Goal: Communication & Community: Participate in discussion

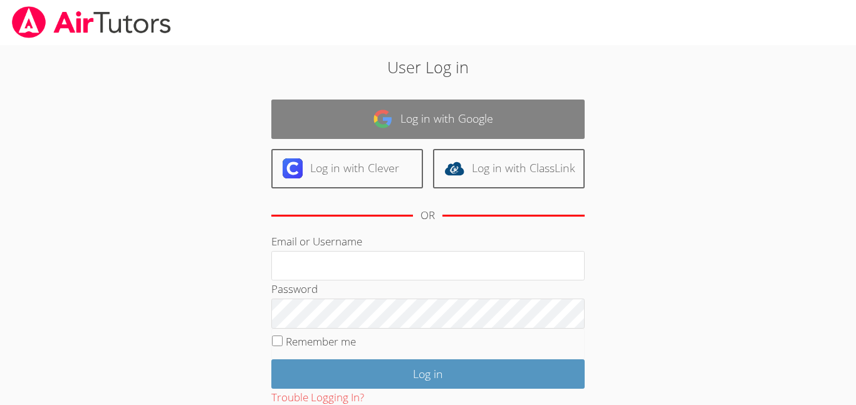
click at [386, 132] on link "Log in with Google" at bounding box center [427, 119] width 313 height 39
click at [446, 122] on link "Log in with Google" at bounding box center [427, 119] width 313 height 39
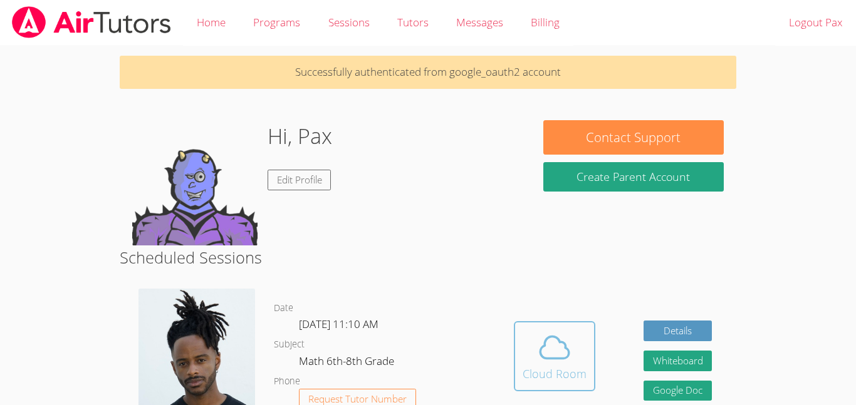
click at [567, 379] on div "Cloud Room" at bounding box center [555, 374] width 64 height 18
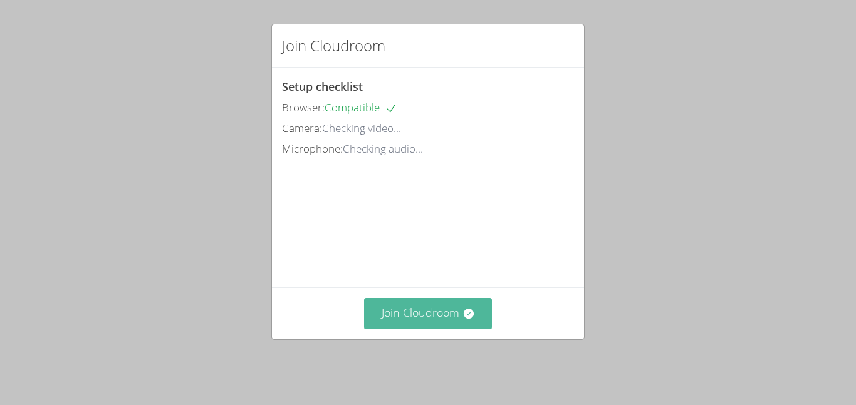
click at [453, 320] on button "Join Cloudroom" at bounding box center [428, 313] width 128 height 31
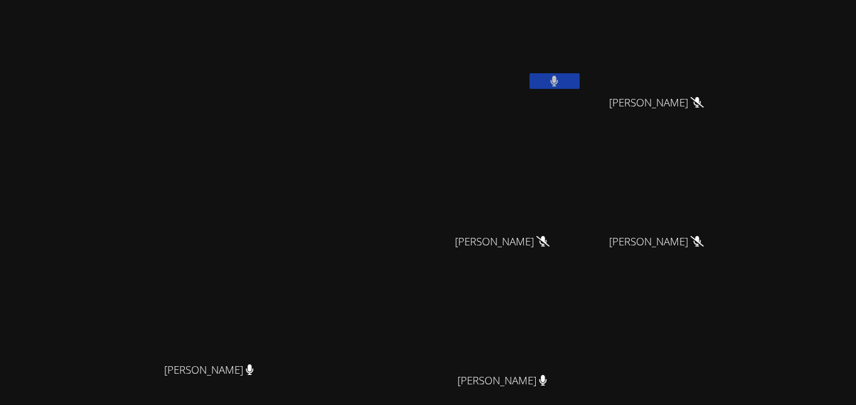
scroll to position [123, 0]
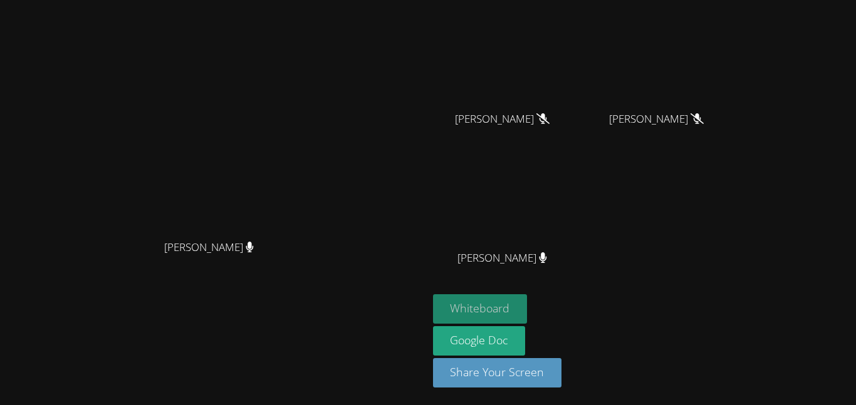
click at [528, 299] on button "Whiteboard" at bounding box center [480, 309] width 95 height 29
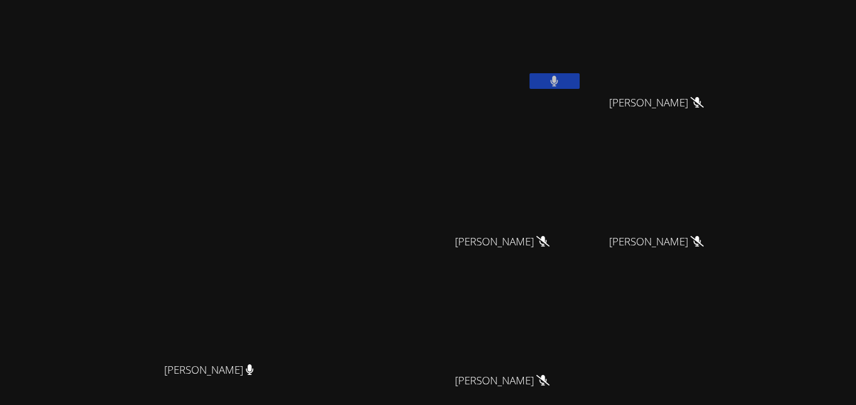
scroll to position [0, 0]
click at [561, 79] on icon at bounding box center [554, 81] width 13 height 11
click at [580, 86] on button at bounding box center [555, 81] width 50 height 16
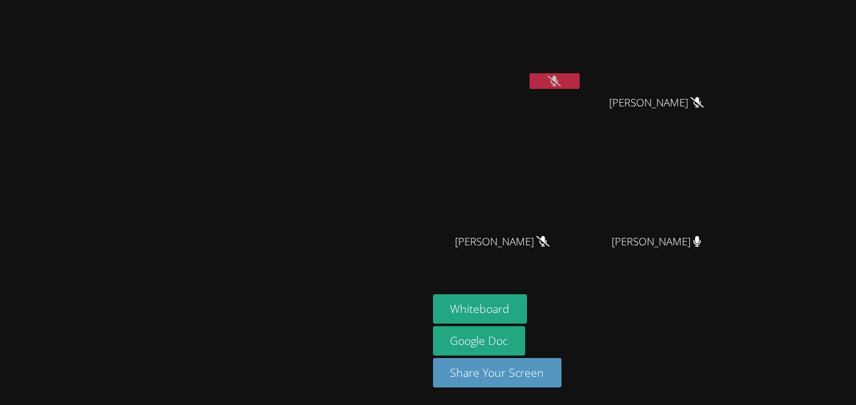
click at [308, 60] on video at bounding box center [214, 177] width 188 height 235
click at [582, 41] on video at bounding box center [507, 47] width 149 height 84
click at [582, 44] on video at bounding box center [507, 47] width 149 height 84
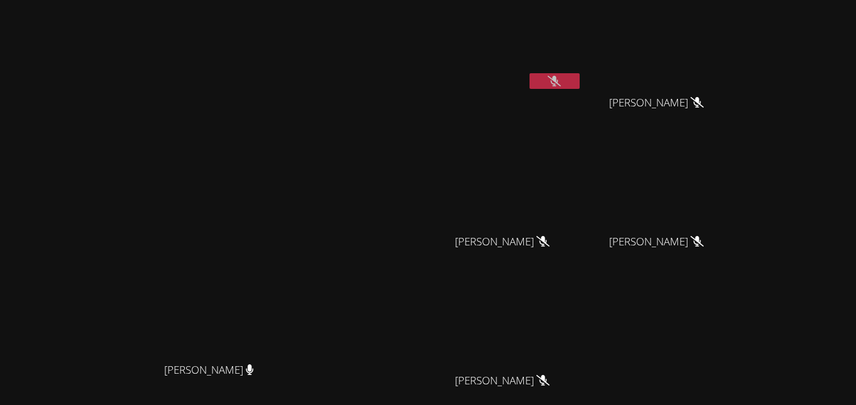
click at [580, 86] on button at bounding box center [555, 81] width 50 height 16
click at [580, 82] on button at bounding box center [555, 81] width 50 height 16
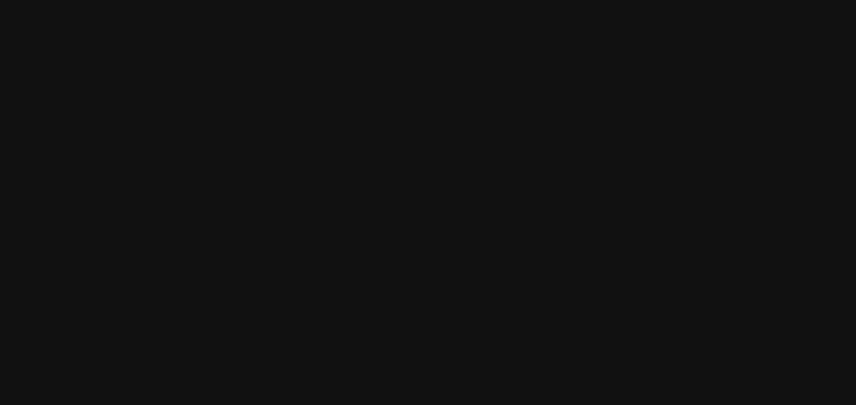
click at [227, 275] on video at bounding box center [214, 239] width 188 height 235
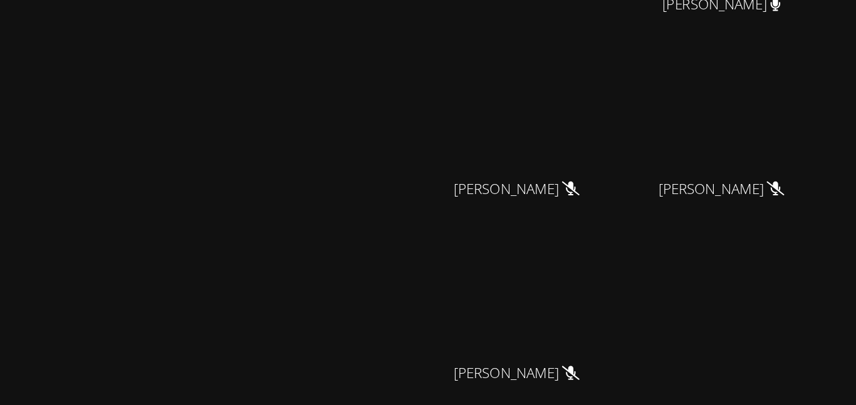
click at [308, 155] on video at bounding box center [214, 239] width 188 height 235
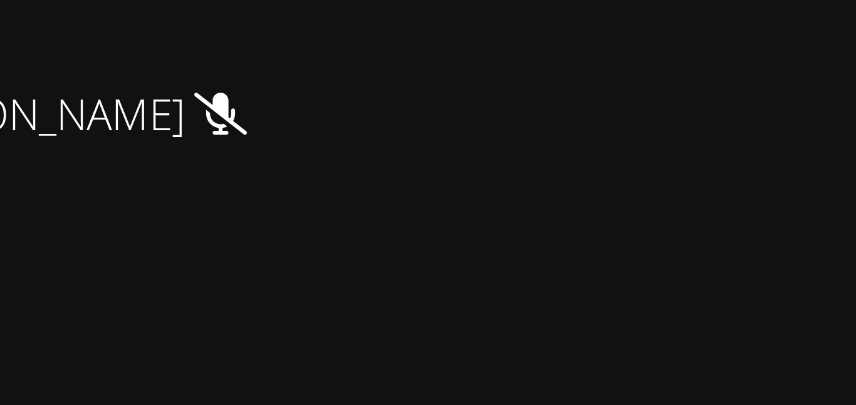
click at [723, 253] on div "Jeremy Lamb" at bounding box center [661, 253] width 149 height 50
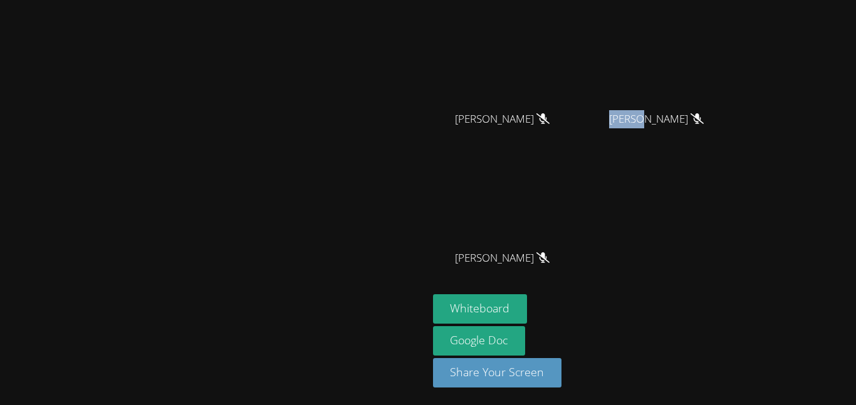
click at [308, 158] on video at bounding box center [214, 116] width 188 height 235
drag, startPoint x: 647, startPoint y: 256, endPoint x: 708, endPoint y: 254, distance: 60.2
click at [708, 254] on div "Pax Holloran Ezequiel Zacarias Lopez Ezequiel Zacarias Lopez Harper Kirby Harpe…" at bounding box center [584, 88] width 303 height 412
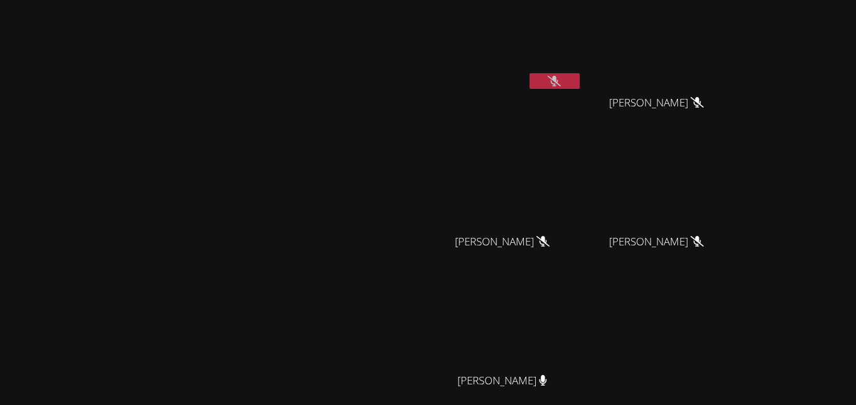
scroll to position [86, 0]
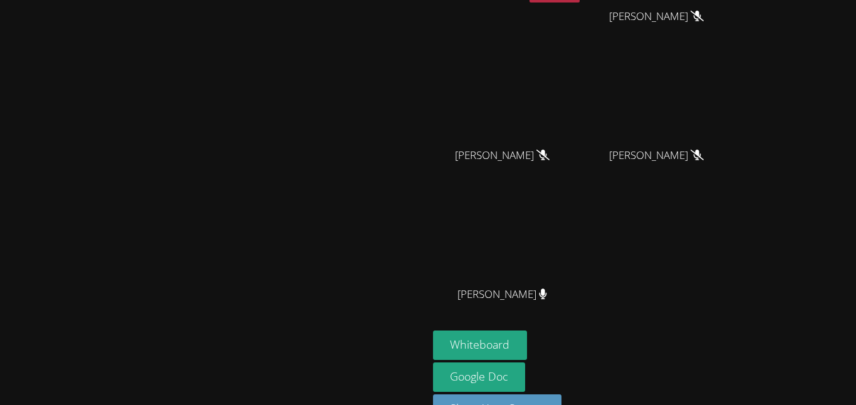
drag, startPoint x: 538, startPoint y: 310, endPoint x: 280, endPoint y: 405, distance: 275.0
click at [280, 405] on main "[PERSON_NAME]" at bounding box center [214, 178] width 428 height 528
click at [174, 320] on div at bounding box center [214, 295] width 418 height 50
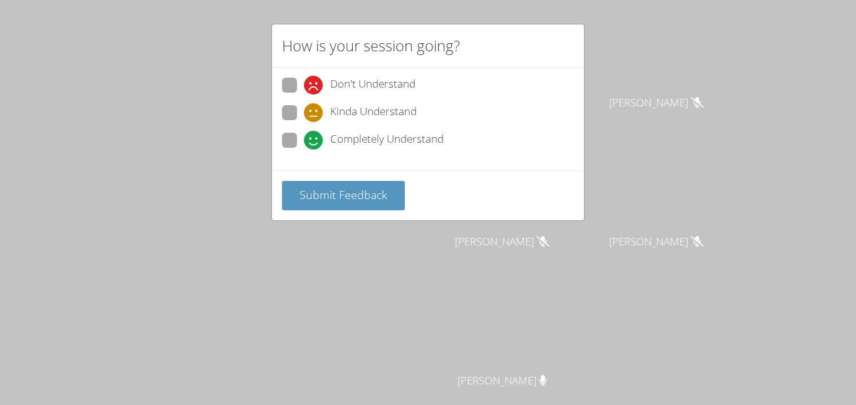
drag, startPoint x: 58, startPoint y: 5, endPoint x: 85, endPoint y: 16, distance: 28.4
click at [85, 16] on div "How is your session going? Don't Understand Kinda Understand Completely Underst…" at bounding box center [428, 202] width 856 height 405
click at [333, 135] on span "Completely Understand" at bounding box center [386, 140] width 113 height 19
click at [315, 135] on input "Completely Understand" at bounding box center [309, 138] width 11 height 11
radio input "true"
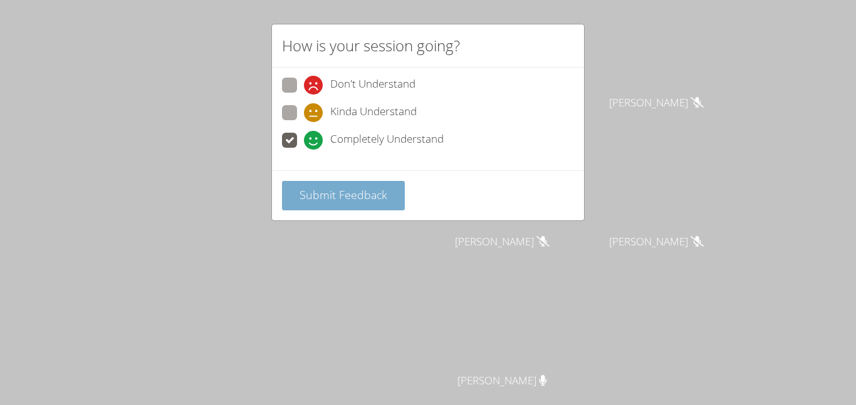
click at [355, 188] on span "Submit Feedback" at bounding box center [344, 194] width 88 height 15
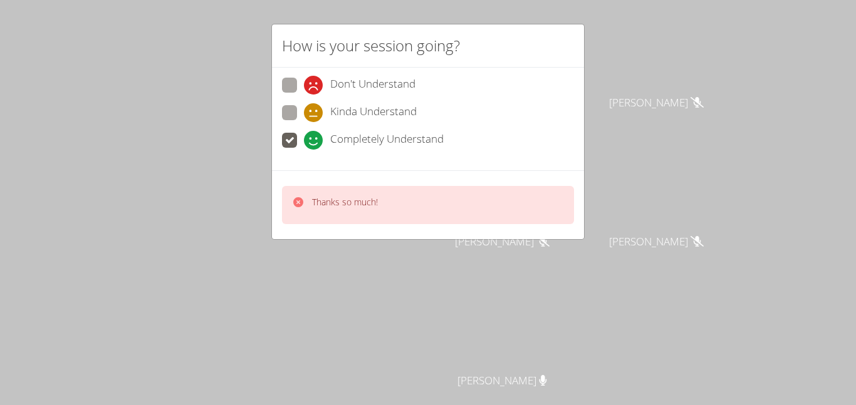
click at [298, 200] on icon at bounding box center [298, 202] width 10 height 10
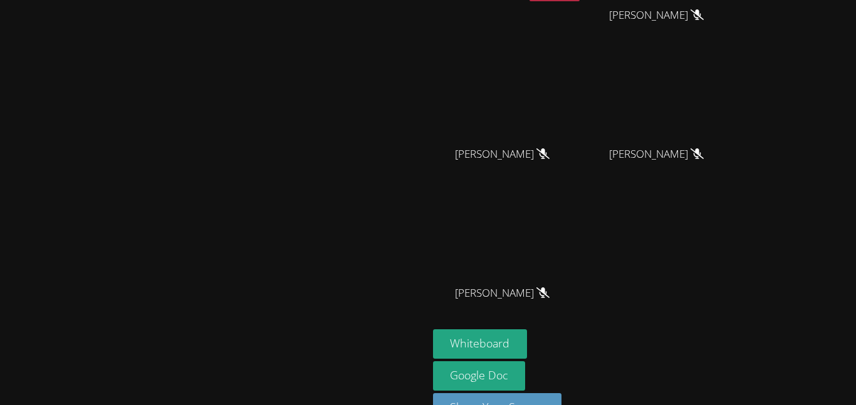
scroll to position [123, 0]
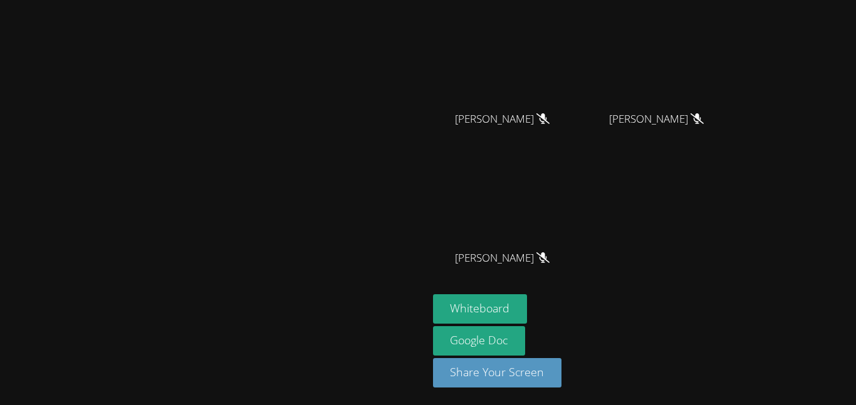
drag, startPoint x: 408, startPoint y: 28, endPoint x: 688, endPoint y: 229, distance: 344.5
click at [688, 229] on div "Kris-Anthony Smith Pax Holloran Ezequiel Zacarias Lopez Ezequiel Zacarias Lopez…" at bounding box center [428, 79] width 856 height 405
click at [582, 212] on video at bounding box center [507, 202] width 149 height 84
click at [736, 202] on div "Pax Holloran Ezequiel Zacarias Lopez Ezequiel Zacarias Lopez Harper Kirby Harpe…" at bounding box center [584, 88] width 303 height 412
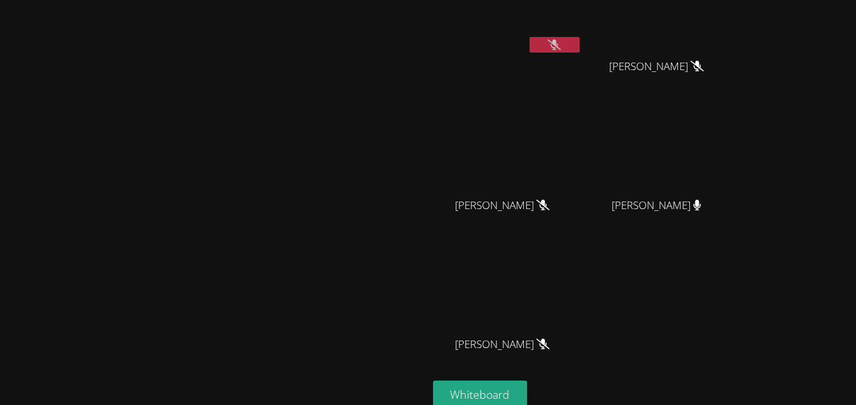
scroll to position [0, 0]
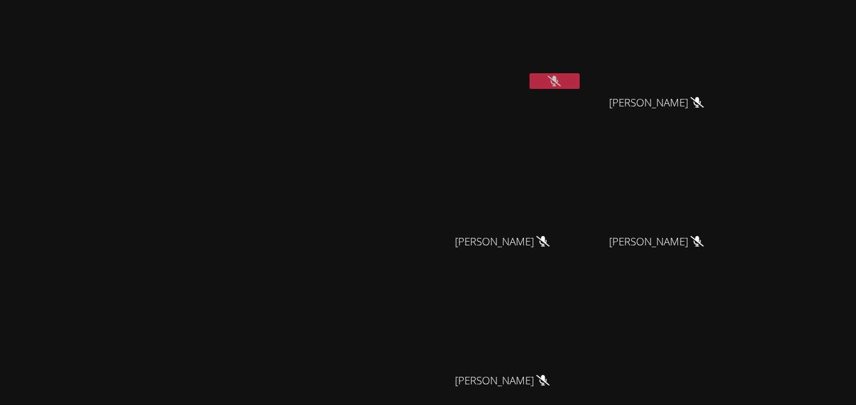
click at [580, 83] on button at bounding box center [555, 81] width 50 height 16
click at [580, 88] on button at bounding box center [555, 81] width 50 height 16
click at [582, 84] on video at bounding box center [507, 47] width 149 height 84
click at [580, 78] on button at bounding box center [555, 81] width 50 height 16
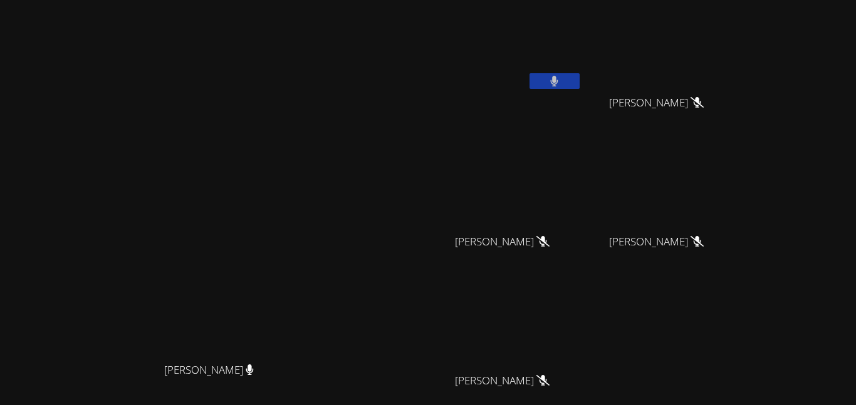
click at [580, 79] on button at bounding box center [555, 81] width 50 height 16
click at [308, 168] on video at bounding box center [214, 239] width 188 height 235
